Goal: Find specific page/section: Find specific page/section

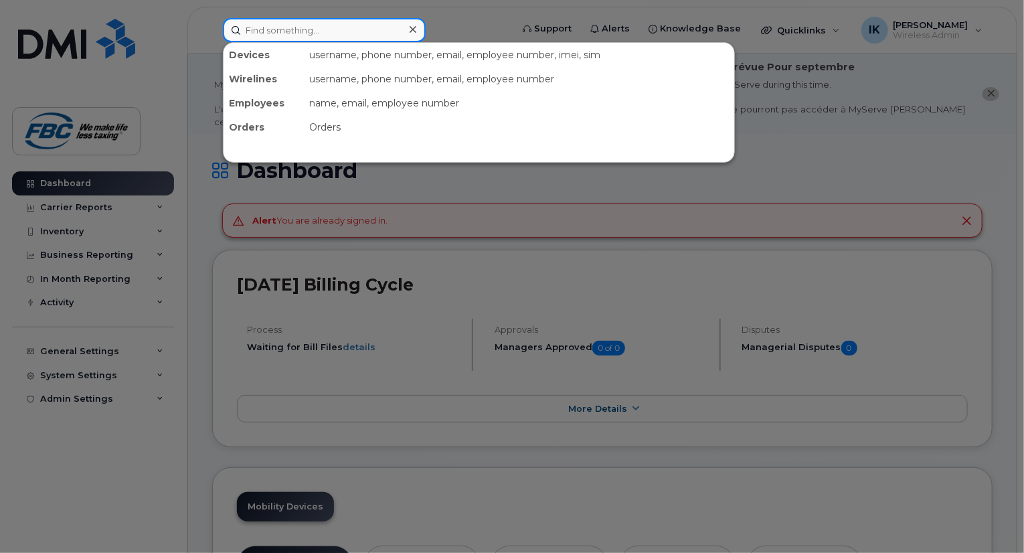
click at [377, 32] on input at bounding box center [324, 30] width 203 height 24
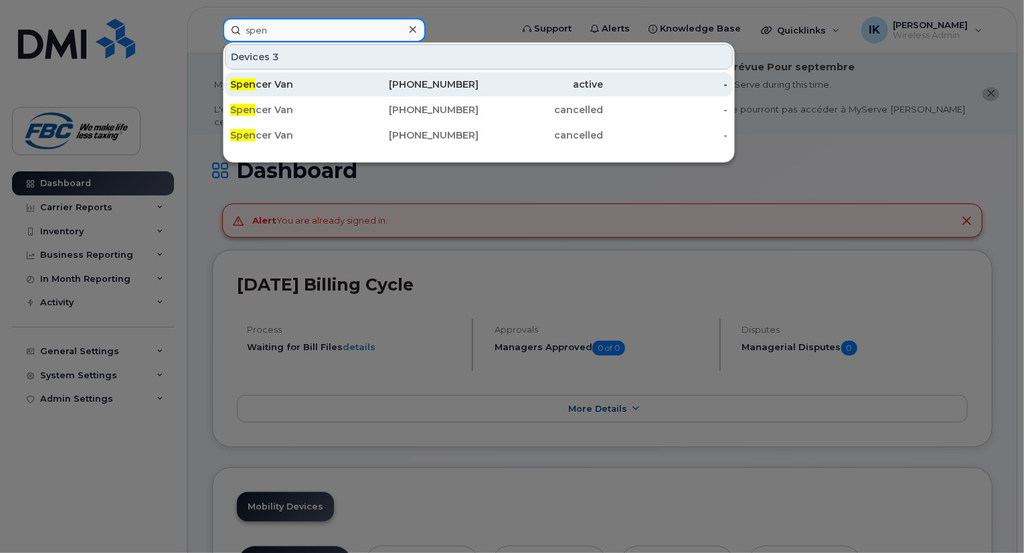
type input "spen"
click at [280, 78] on div "Spen cer Van" at bounding box center [292, 84] width 124 height 13
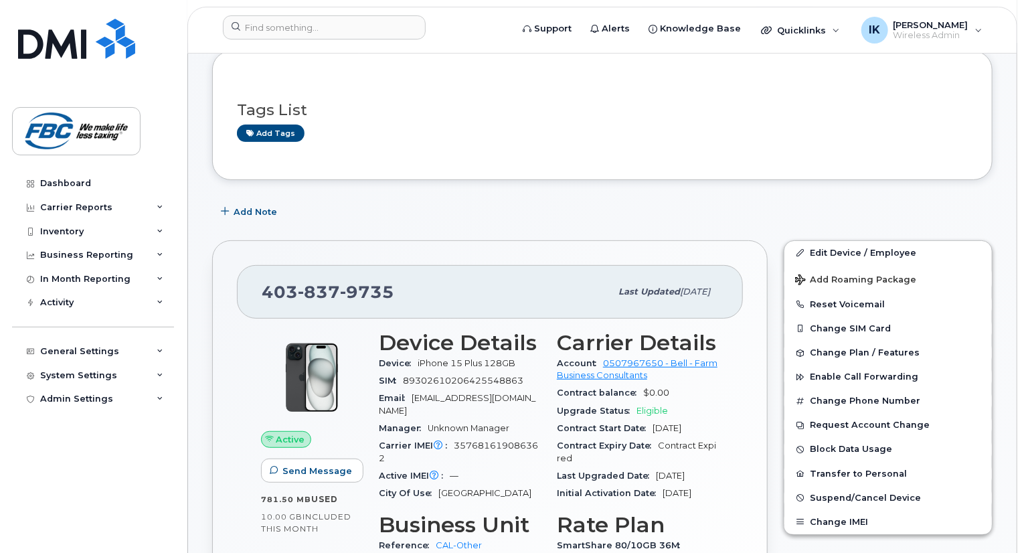
scroll to position [107, 0]
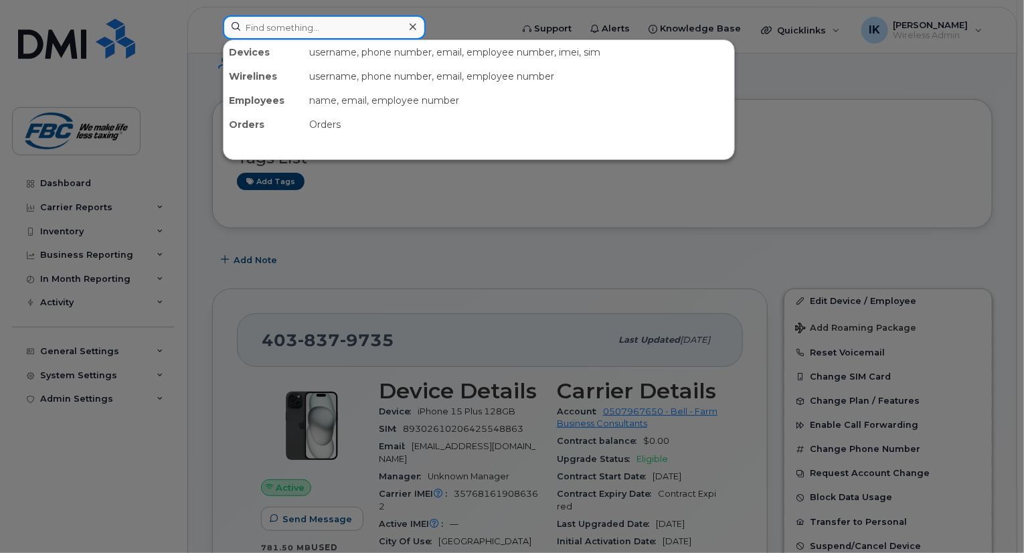
click at [314, 27] on input at bounding box center [324, 27] width 203 height 24
paste input "4034374289"
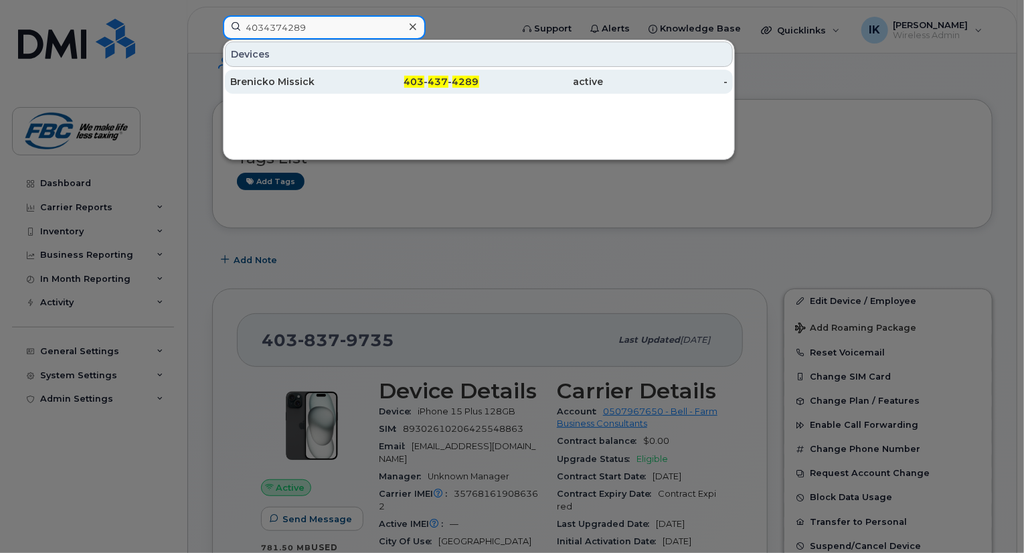
type input "4034374289"
click at [355, 72] on div "Brenicko Missick" at bounding box center [417, 82] width 124 height 24
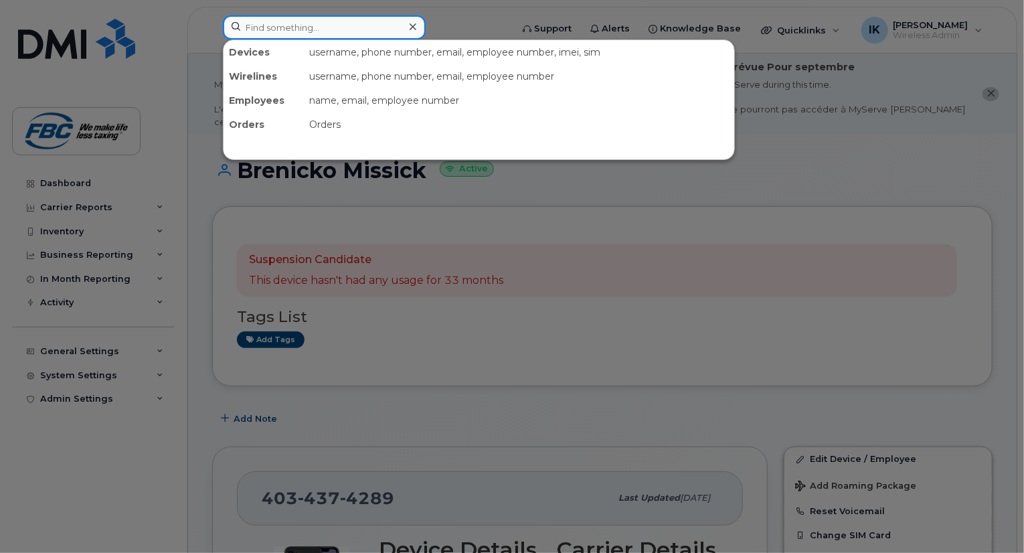
click at [357, 26] on input at bounding box center [324, 27] width 203 height 24
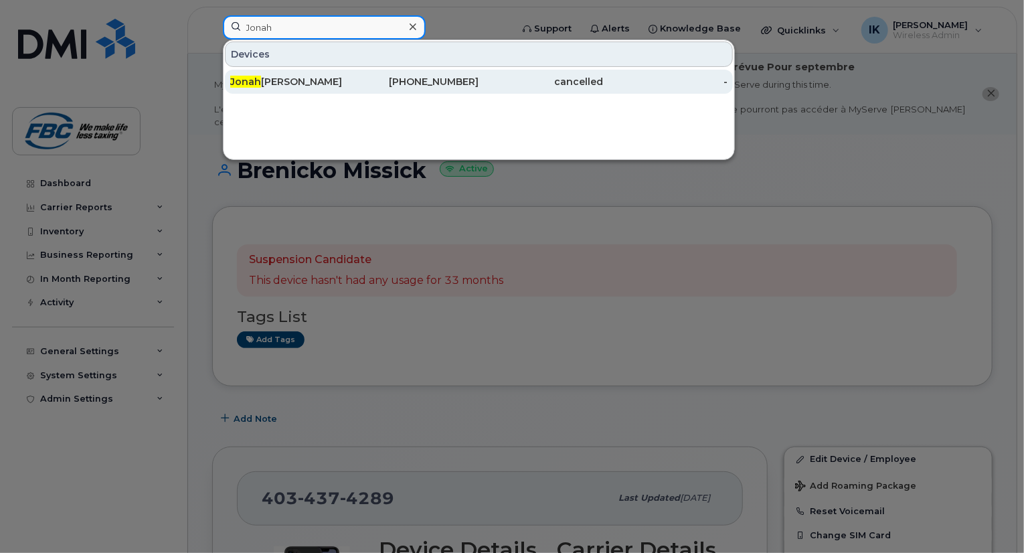
type input "Jonah"
click at [286, 83] on div "Jonah Kwok" at bounding box center [292, 81] width 124 height 13
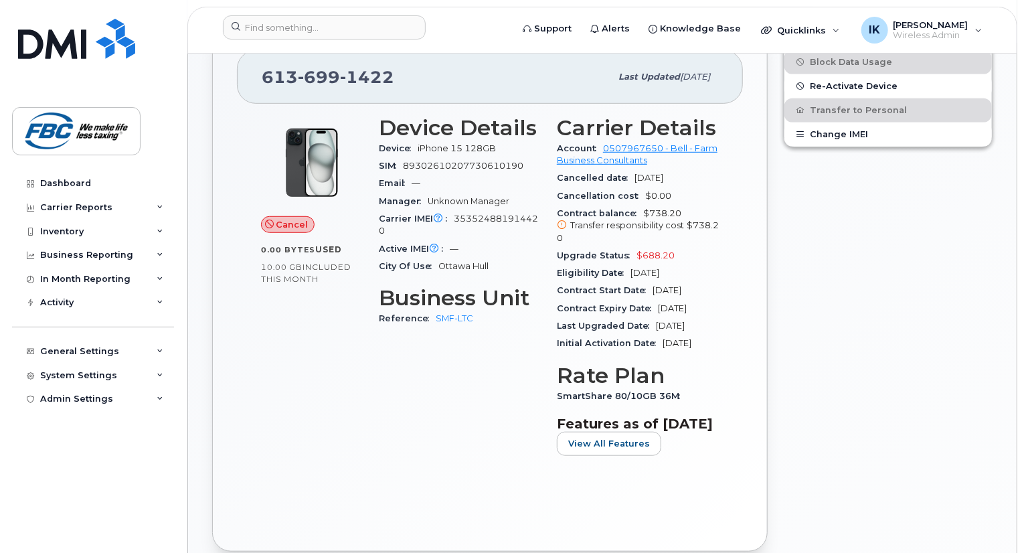
scroll to position [327, 0]
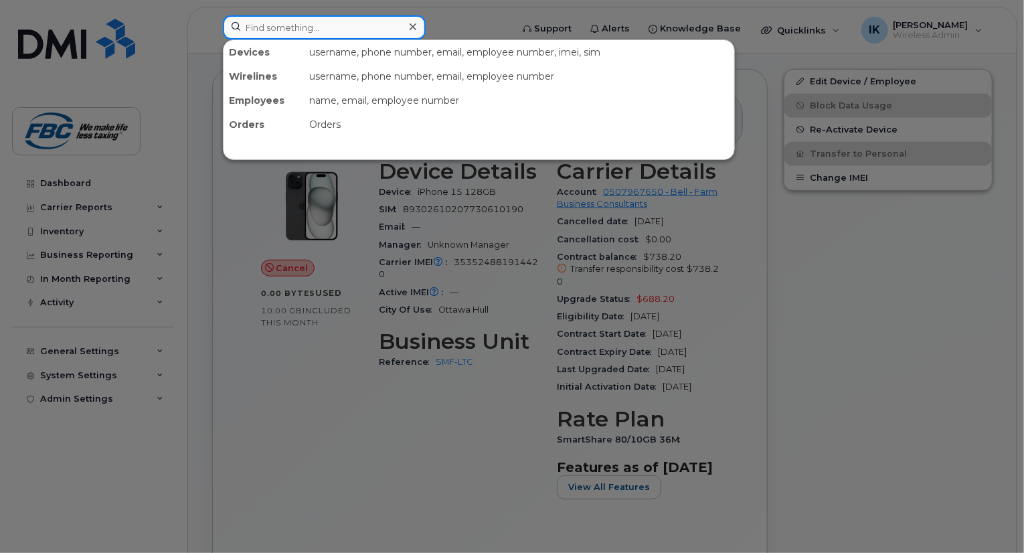
click at [371, 17] on input at bounding box center [324, 27] width 203 height 24
paste input "4037963074"
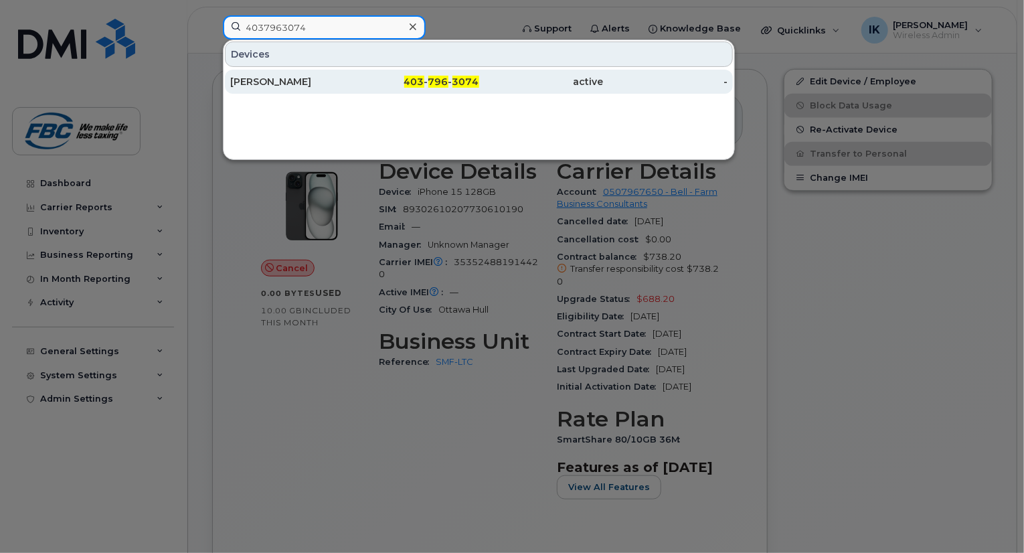
type input "4037963074"
click at [275, 84] on div "Laura Rumbolt" at bounding box center [292, 81] width 124 height 13
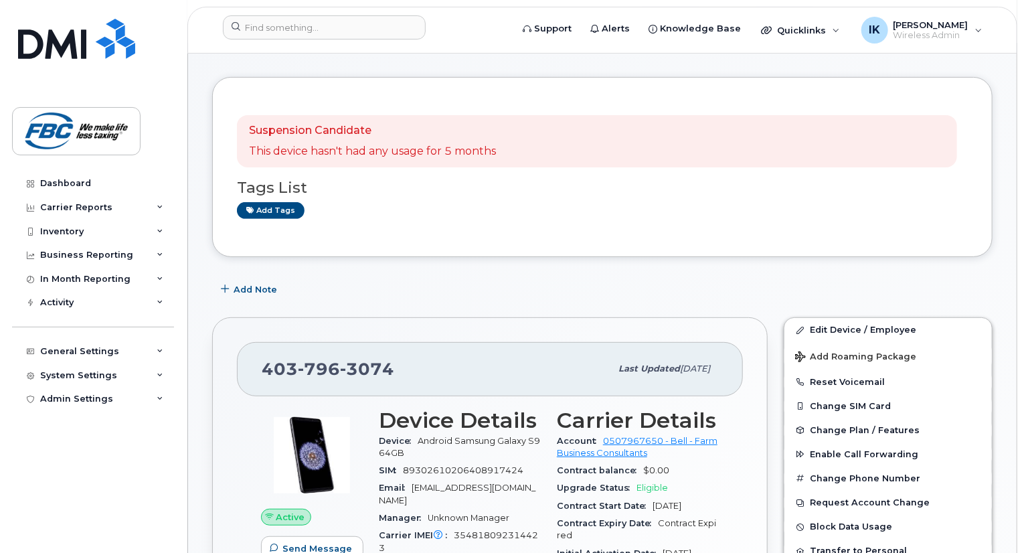
scroll to position [294, 0]
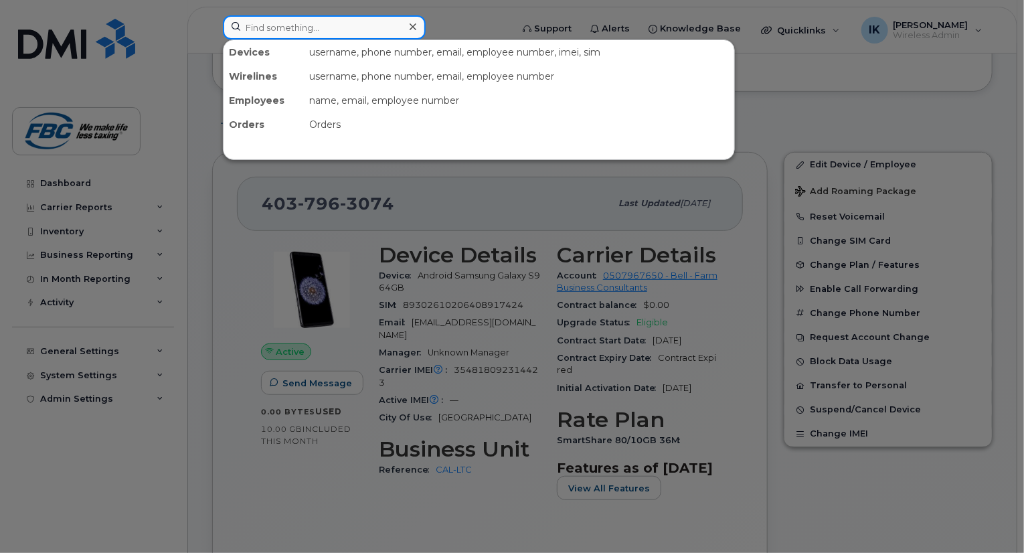
click at [391, 22] on input at bounding box center [324, 27] width 203 height 24
paste input "5873400398"
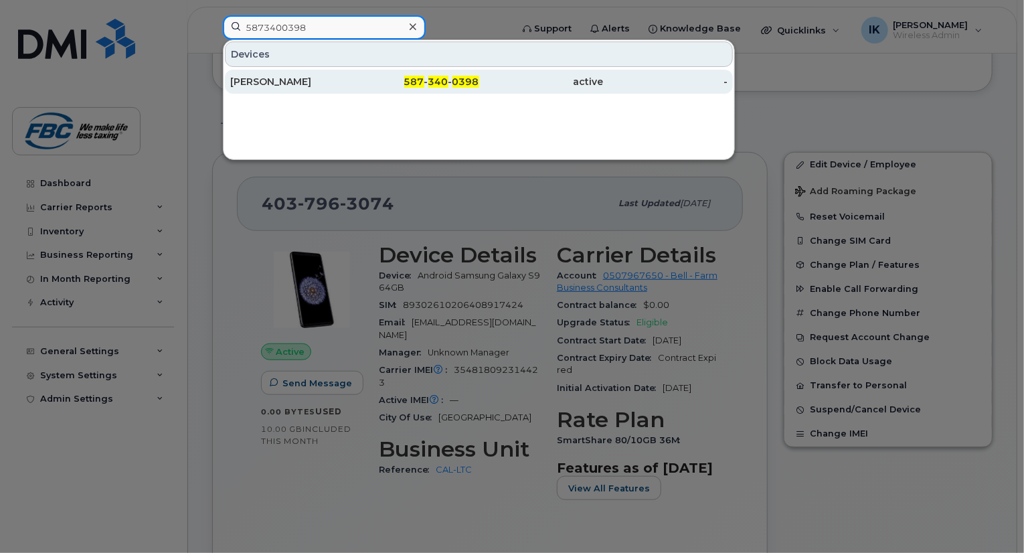
type input "5873400398"
click at [355, 72] on div "Shauna Jones" at bounding box center [417, 82] width 124 height 24
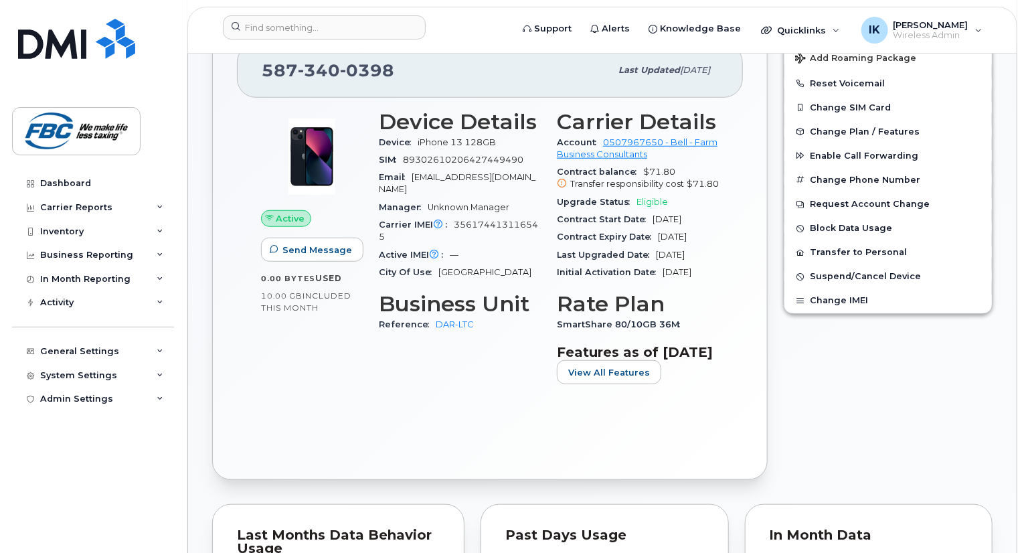
scroll to position [428, 0]
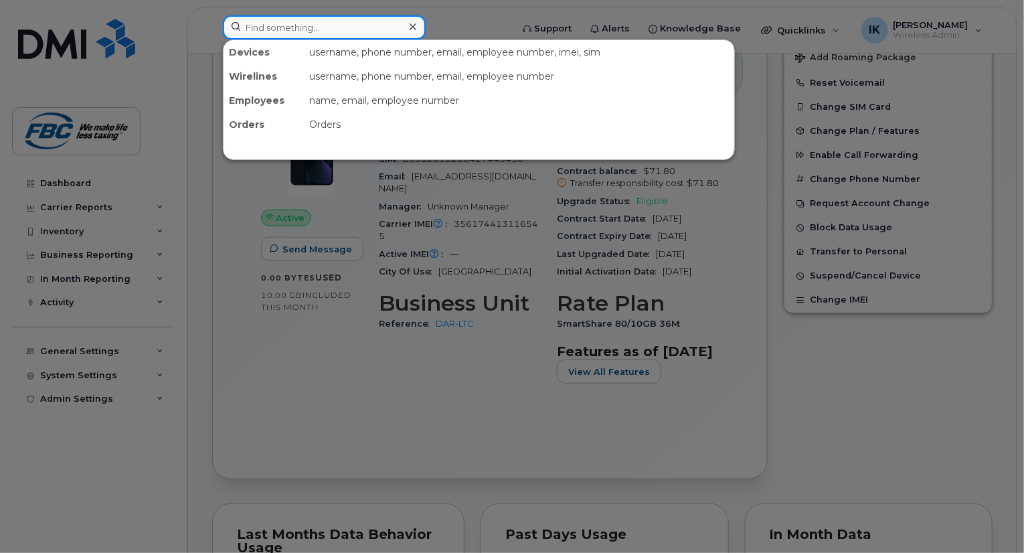
click at [361, 25] on input at bounding box center [324, 27] width 203 height 24
paste input "5193196984"
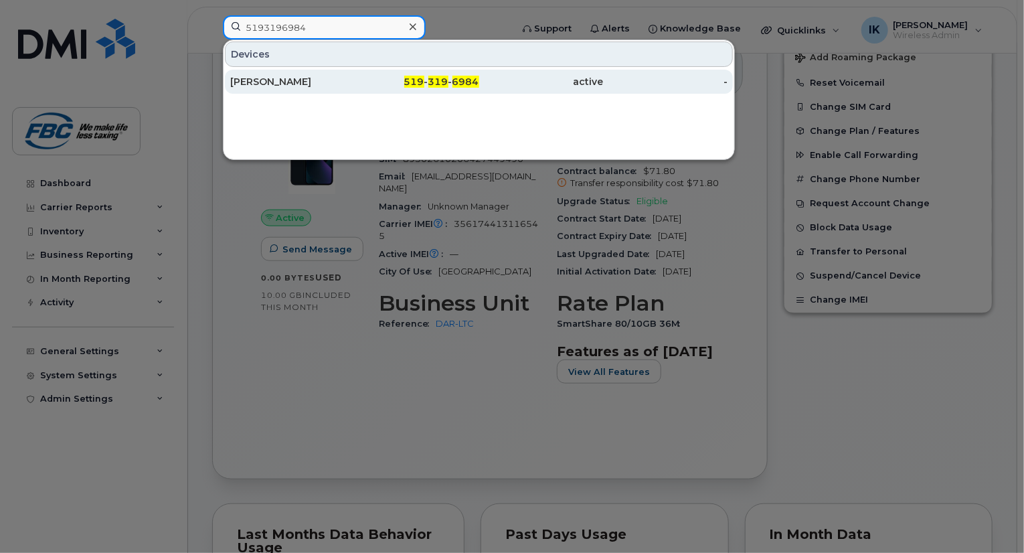
type input "5193196984"
click at [282, 82] on div "James Waechter" at bounding box center [292, 81] width 124 height 13
